Goal: Information Seeking & Learning: Learn about a topic

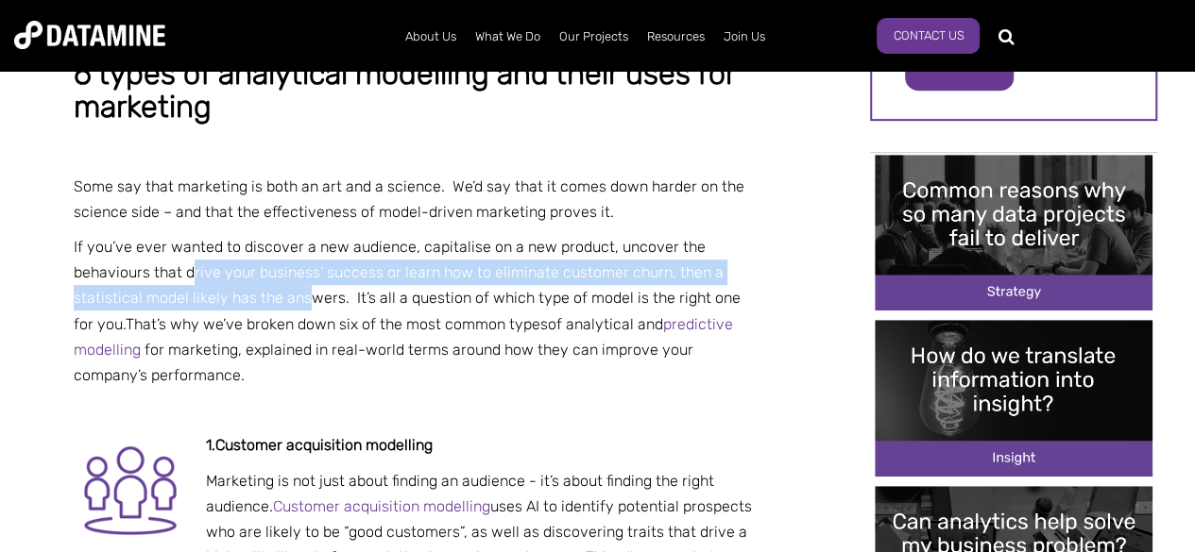
drag, startPoint x: 194, startPoint y: 268, endPoint x: 337, endPoint y: 288, distance: 144.9
click at [337, 288] on p "I f you’ve ever wanted to discover a new audience, capitalise on a new product,…" at bounding box center [417, 311] width 687 height 154
click at [337, 290] on span "f you’ve ever wanted to discover a new audience, capitalise on a new product, u…" at bounding box center [407, 285] width 667 height 95
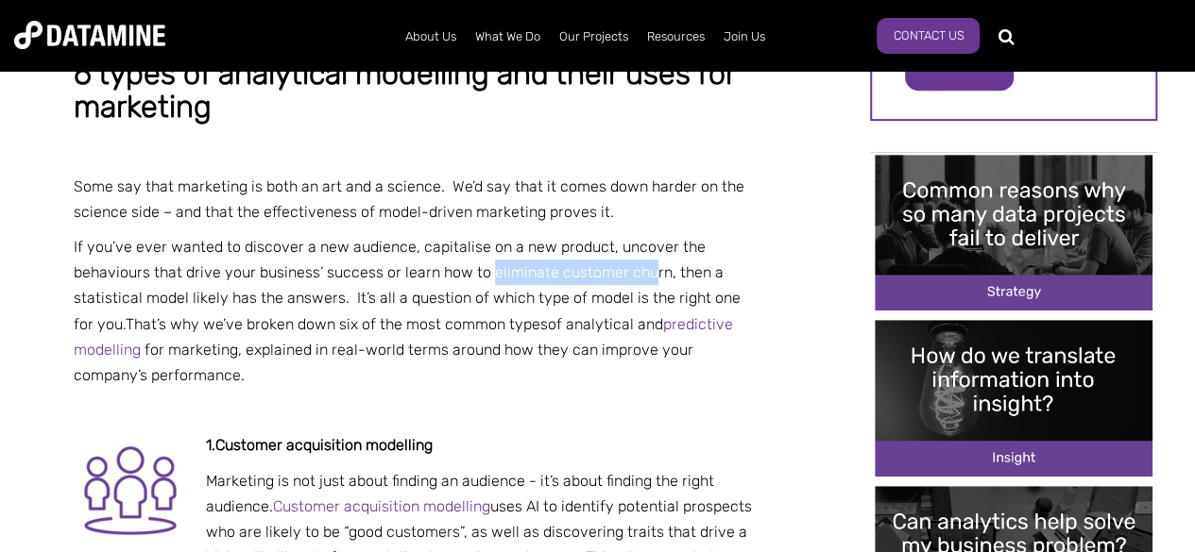
drag, startPoint x: 488, startPoint y: 274, endPoint x: 644, endPoint y: 280, distance: 155.9
click at [644, 280] on span "f you’ve ever wanted to discover a new audience, capitalise on a new product, u…" at bounding box center [407, 285] width 667 height 95
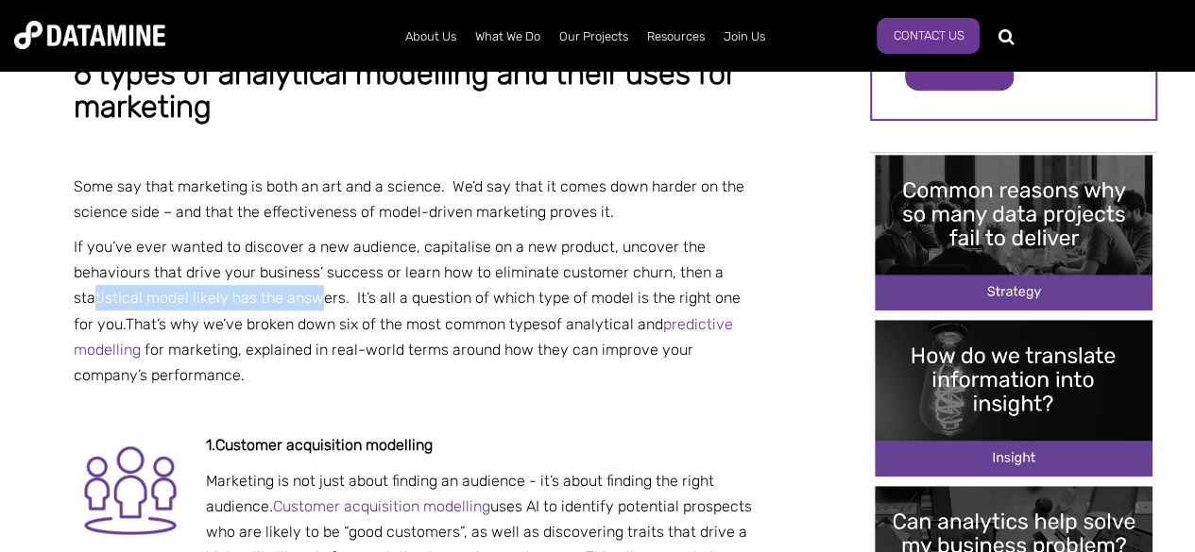
drag, startPoint x: 93, startPoint y: 301, endPoint x: 317, endPoint y: 300, distance: 224.7
click at [317, 300] on span "f you’ve ever wanted to discover a new audience, capitalise on a new product, u…" at bounding box center [407, 285] width 667 height 95
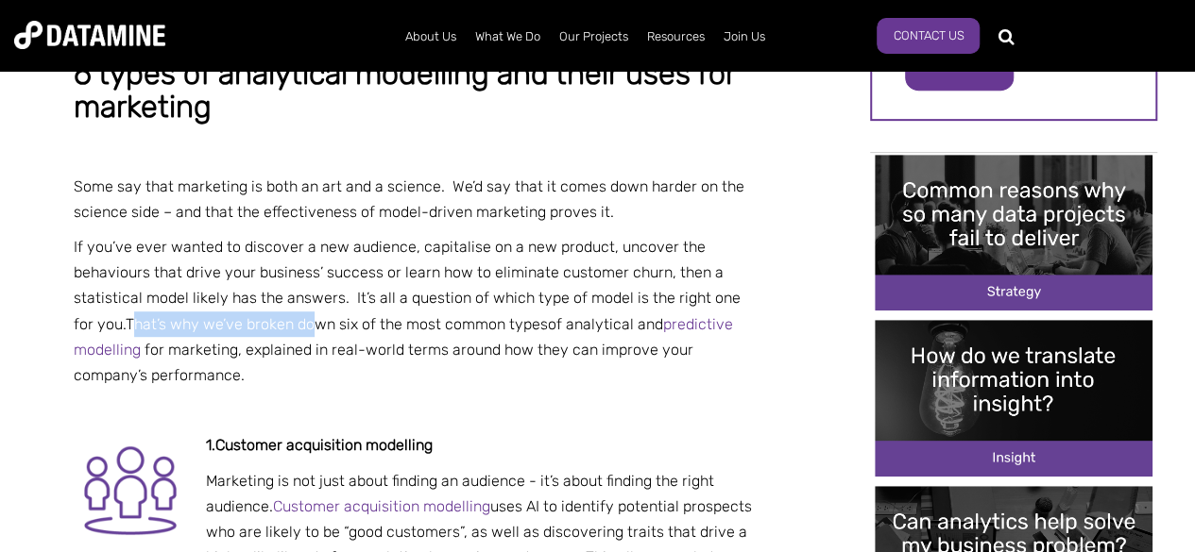
drag, startPoint x: 117, startPoint y: 325, endPoint x: 397, endPoint y: 326, distance: 279.5
click at [326, 324] on span "That’s why we’ve broken down six of the most common types of" at bounding box center [344, 324] width 436 height 18
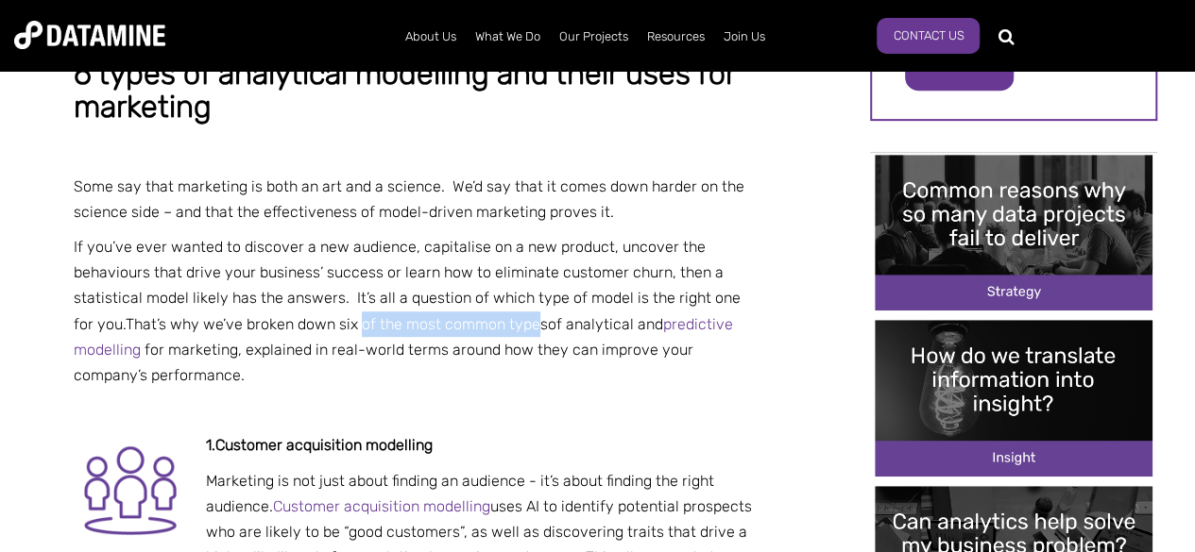
drag, startPoint x: 397, startPoint y: 326, endPoint x: 519, endPoint y: 326, distance: 122.8
click at [519, 326] on span "That’s why we’ve broken down six of the most common types of" at bounding box center [344, 324] width 436 height 18
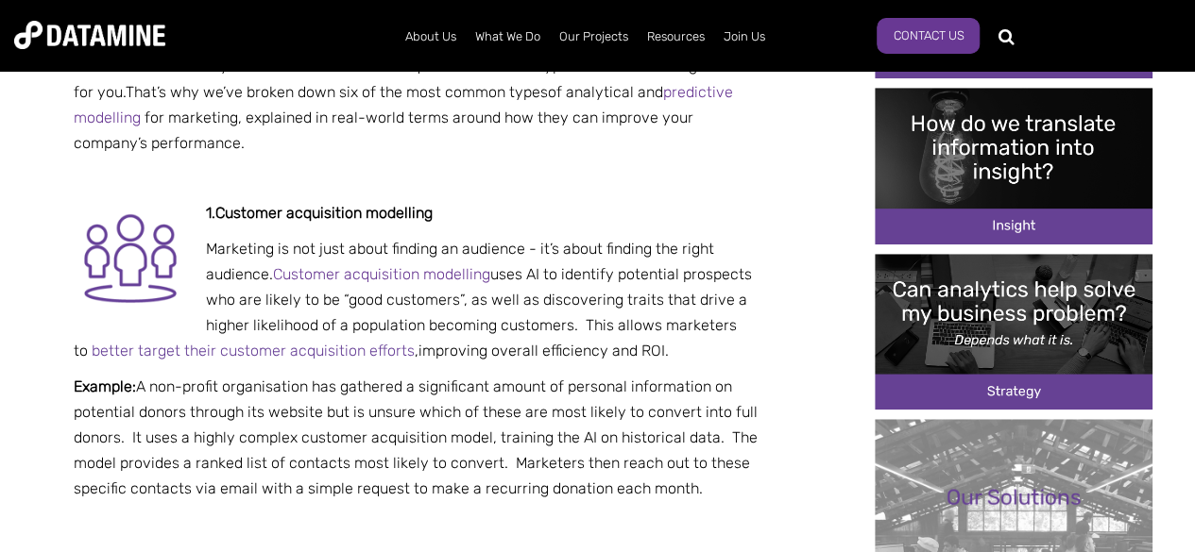
scroll to position [661, 0]
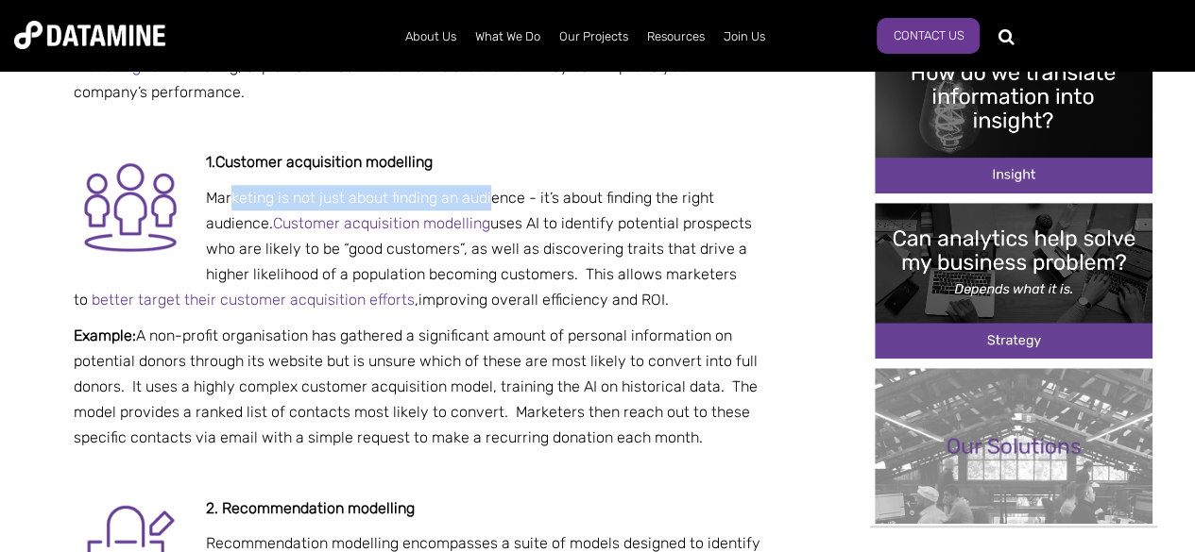
drag, startPoint x: 229, startPoint y: 197, endPoint x: 492, endPoint y: 198, distance: 262.5
click at [492, 198] on span "Marketing is not just about finding an audience - it’s about finding the right …" at bounding box center [413, 249] width 678 height 121
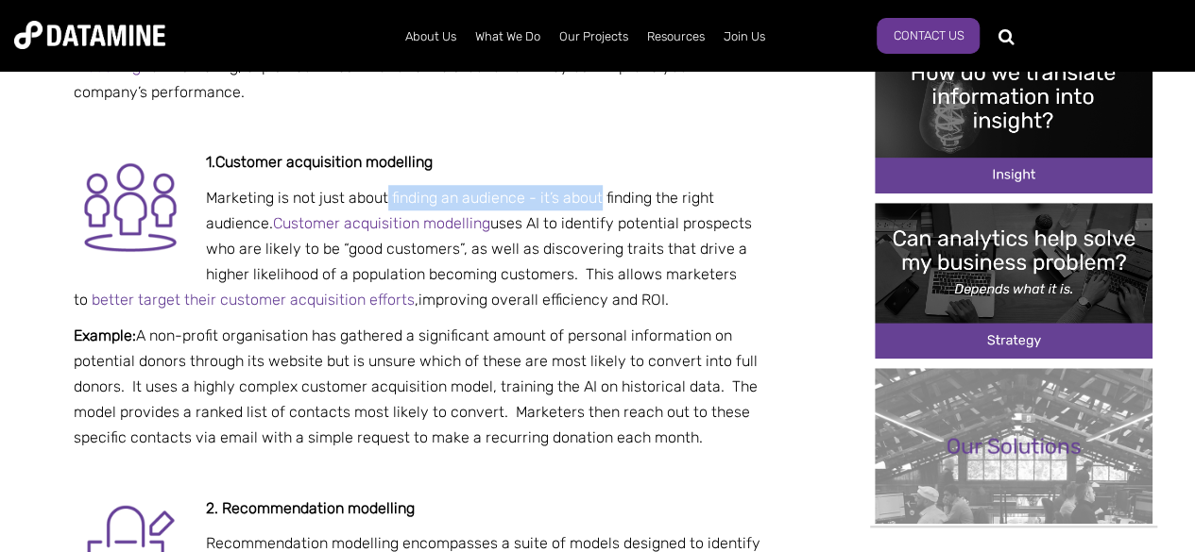
drag, startPoint x: 387, startPoint y: 197, endPoint x: 602, endPoint y: 201, distance: 214.4
click at [602, 201] on span "Marketing is not just about finding an audience - it’s about finding the right …" at bounding box center [413, 249] width 678 height 121
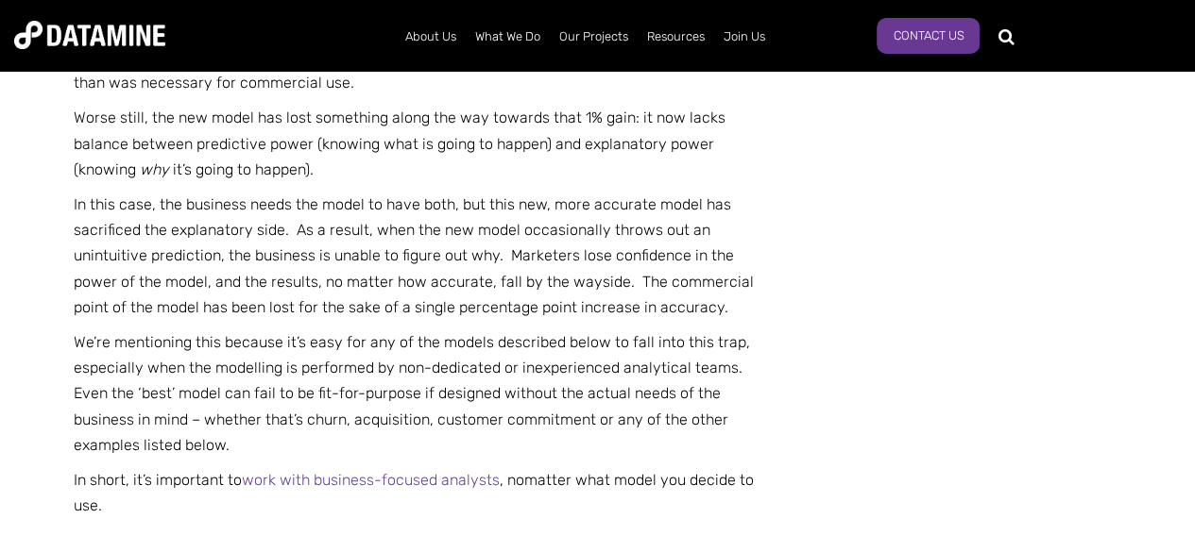
scroll to position [3872, 0]
